Goal: Check status: Check status

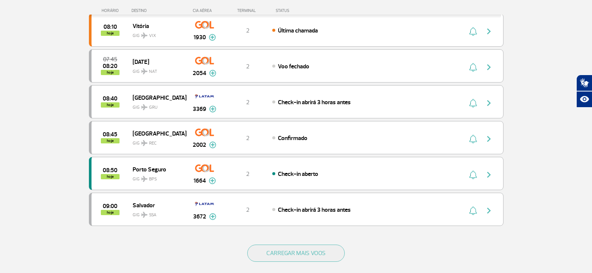
scroll to position [636, 0]
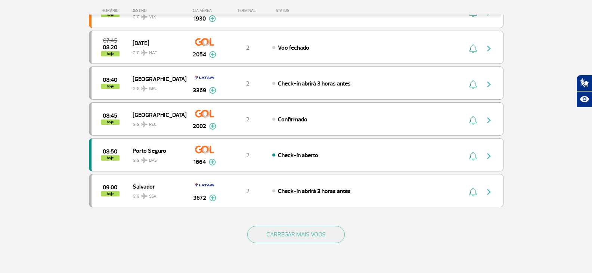
click at [327, 244] on div "CARREGAR MAIS VOOS" at bounding box center [296, 247] width 414 height 60
click at [320, 236] on button "CARREGAR MAIS VOOS" at bounding box center [295, 234] width 97 height 17
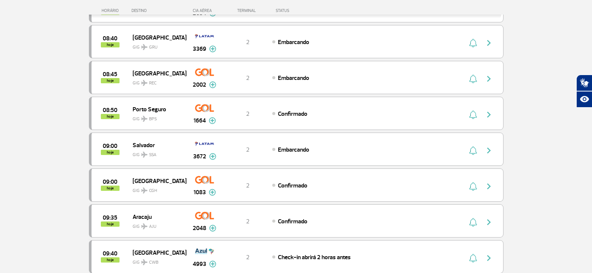
scroll to position [485, 0]
